Goal: Task Accomplishment & Management: Manage account settings

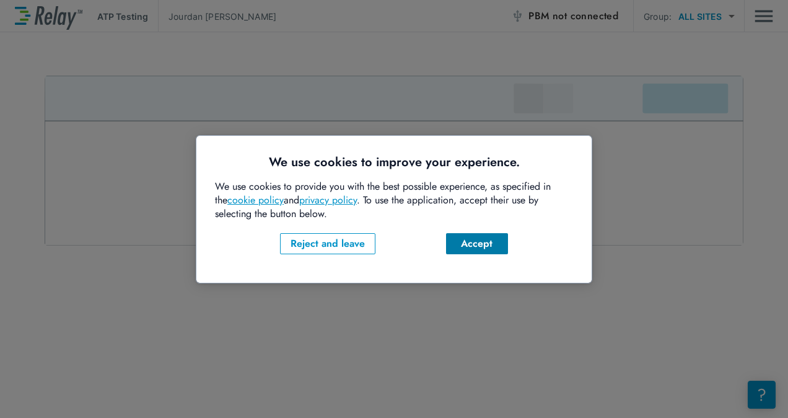
click at [479, 245] on div "Accept" at bounding box center [477, 243] width 42 height 15
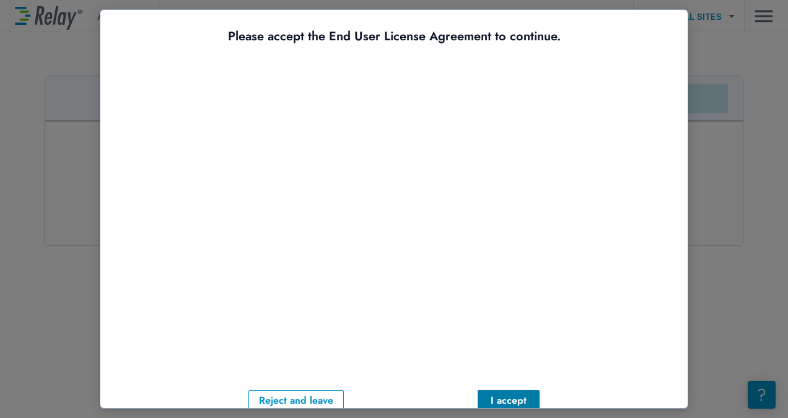
click at [496, 397] on div "I accept" at bounding box center [509, 400] width 42 height 15
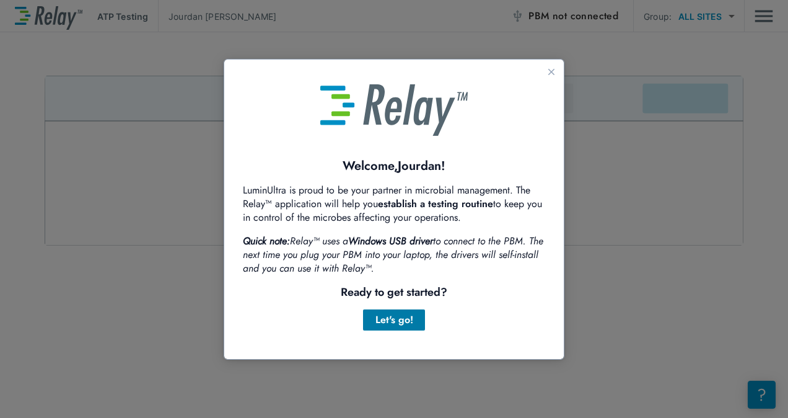
click at [400, 315] on div "Let's go!" at bounding box center [394, 319] width 42 height 15
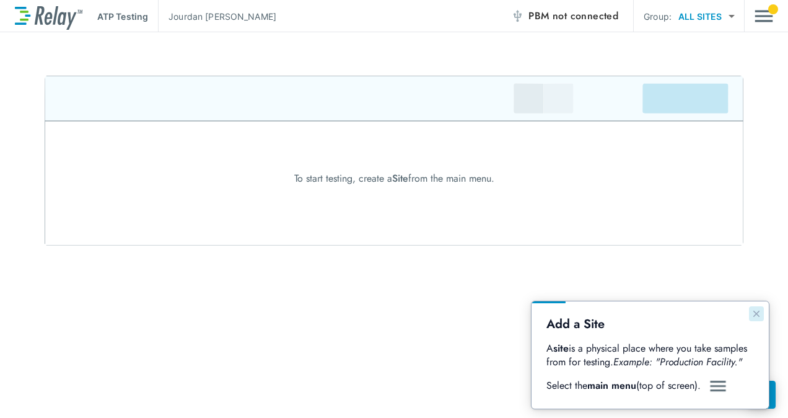
click at [756, 313] on icon "Close guide" at bounding box center [757, 314] width 10 height 10
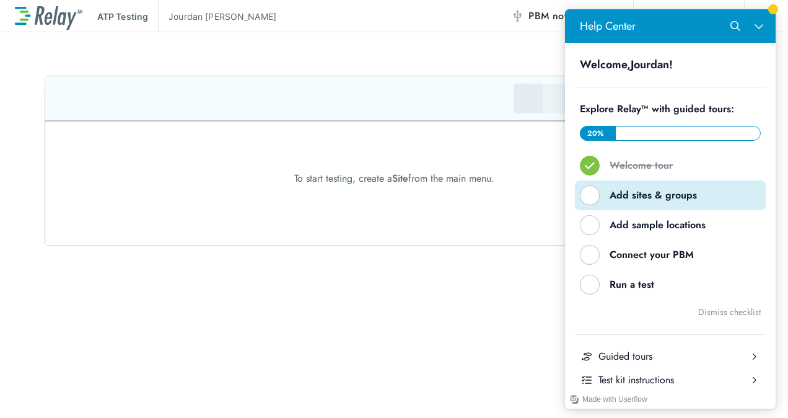
click at [619, 187] on button "Add sites & groups" at bounding box center [670, 195] width 191 height 30
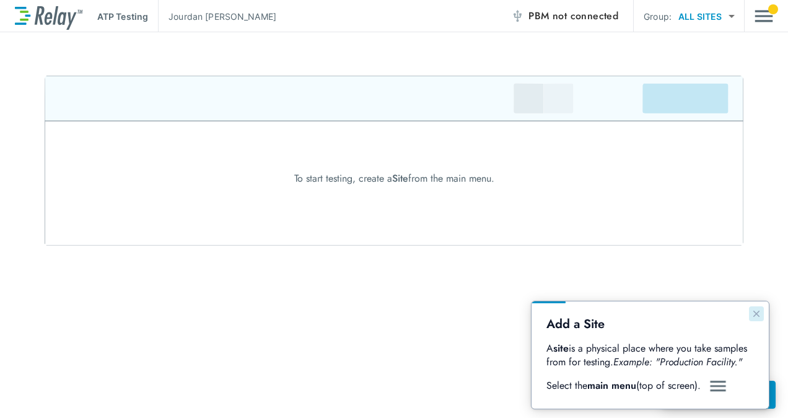
click at [756, 316] on icon "Close guide" at bounding box center [757, 314] width 10 height 10
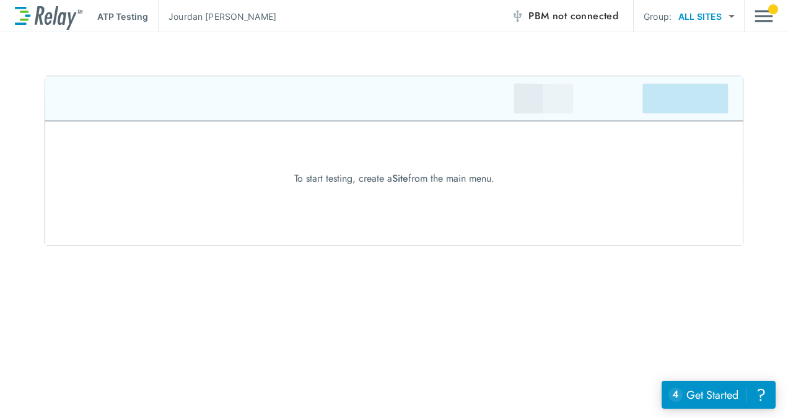
click at [523, 98] on img at bounding box center [394, 161] width 699 height 170
click at [762, 14] on img "Main menu" at bounding box center [764, 16] width 19 height 24
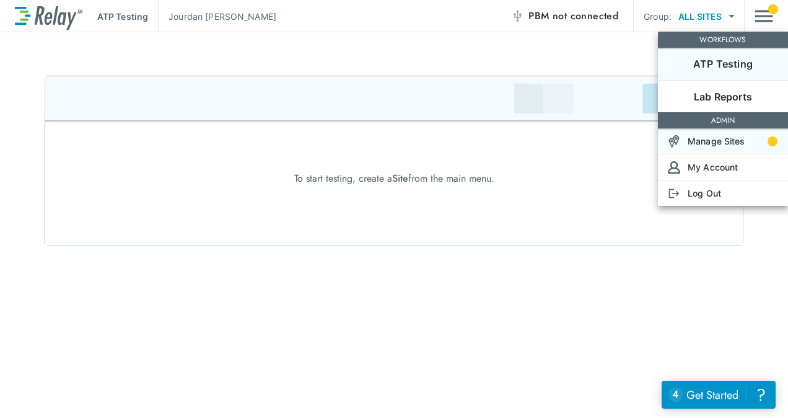
click at [741, 142] on p "Manage Sites" at bounding box center [717, 141] width 58 height 13
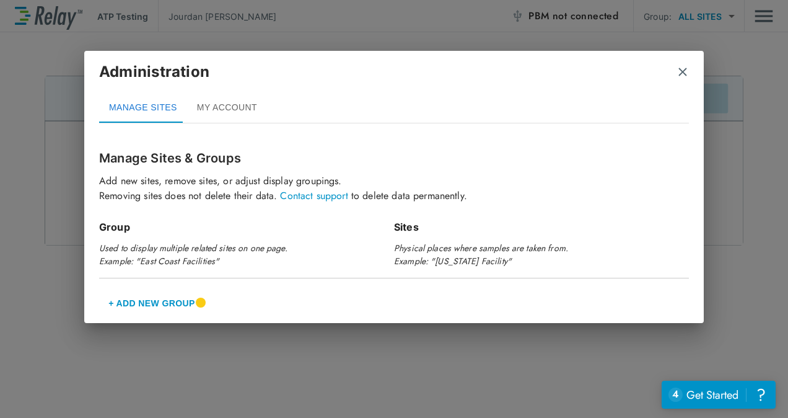
click at [161, 302] on button "+ Add New Group" at bounding box center [151, 303] width 105 height 30
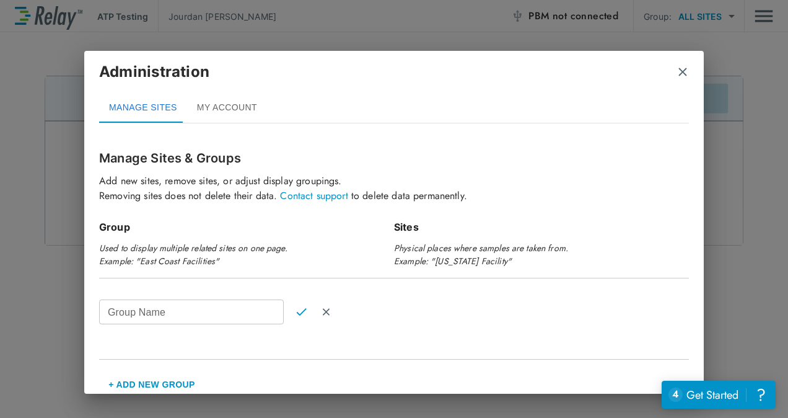
scroll to position [10, 0]
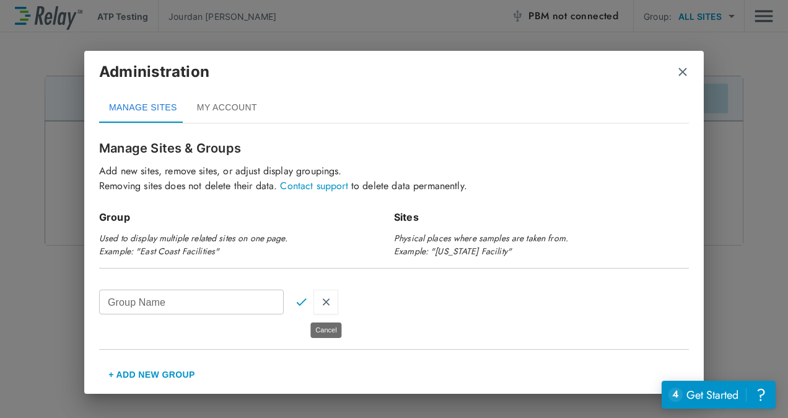
click at [325, 299] on img "Cancel" at bounding box center [326, 301] width 11 height 11
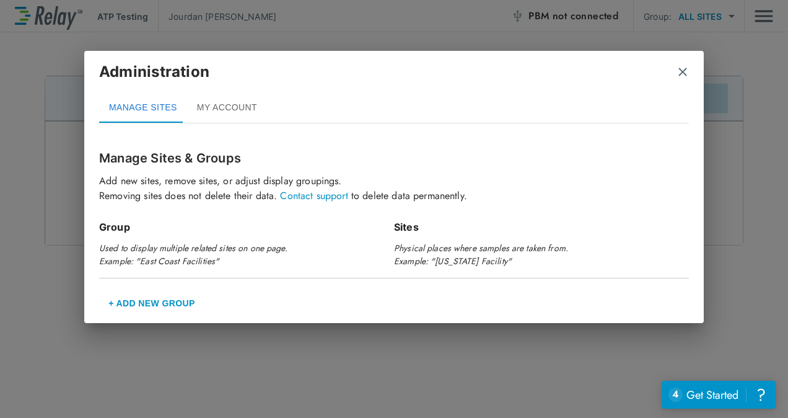
scroll to position [0, 0]
click at [679, 73] on img "close" at bounding box center [683, 72] width 12 height 12
